Goal: Information Seeking & Learning: Learn about a topic

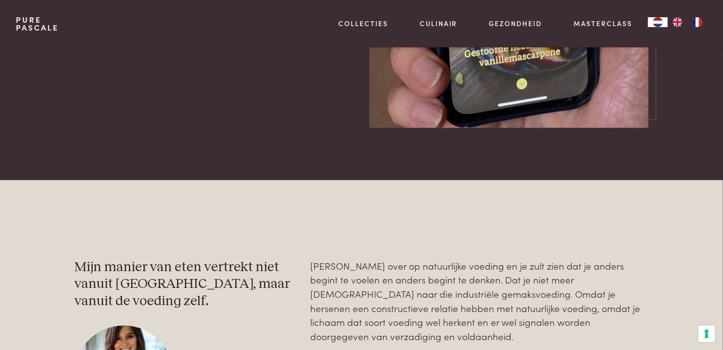
scroll to position [3057, 0]
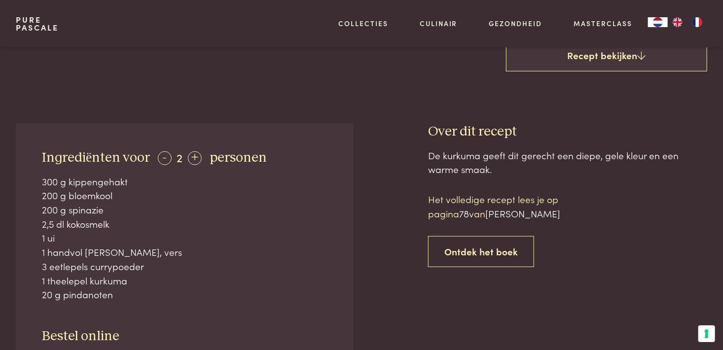
scroll to position [395, 0]
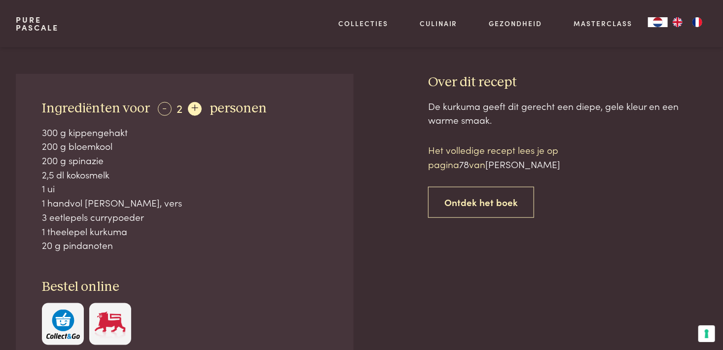
click at [193, 107] on div "+" at bounding box center [195, 109] width 14 height 14
click at [194, 106] on div "+" at bounding box center [195, 109] width 14 height 14
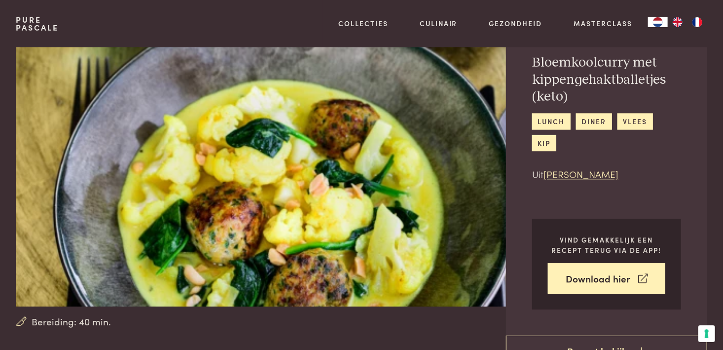
scroll to position [0, 0]
